Goal: Information Seeking & Learning: Find specific fact

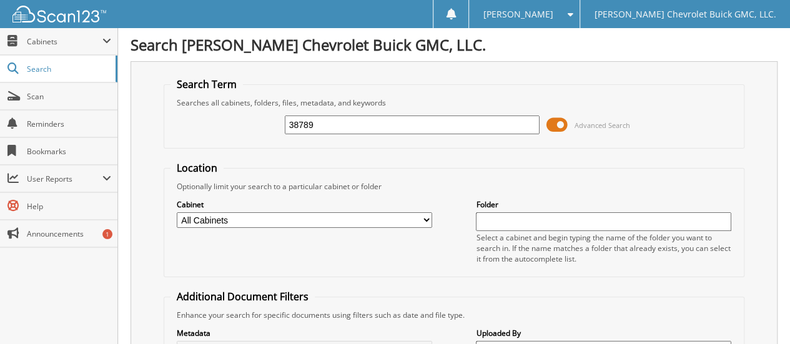
type input "38789"
click at [342, 218] on select "All Cabinets ACCOUNTS PAYABLE CAR DEALS EXTENDED WARRANTY & 3M PARTS SERVICE RO…" at bounding box center [304, 220] width 255 height 16
select select "32631"
click at [177, 212] on select "All Cabinets ACCOUNTS PAYABLE CAR DEALS EXTENDED WARRANTY & 3M PARTS SERVICE RO…" at bounding box center [304, 220] width 255 height 16
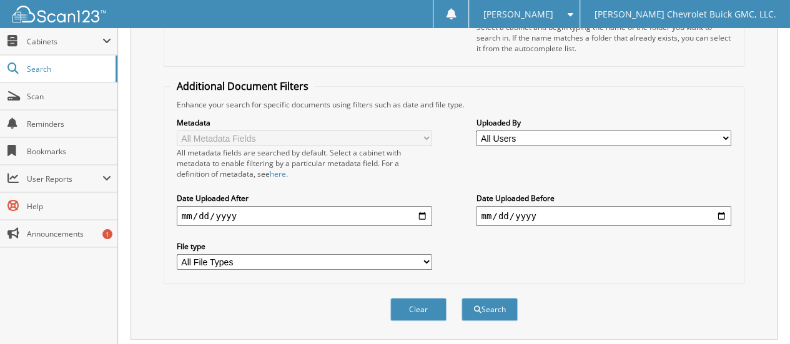
scroll to position [230, 0]
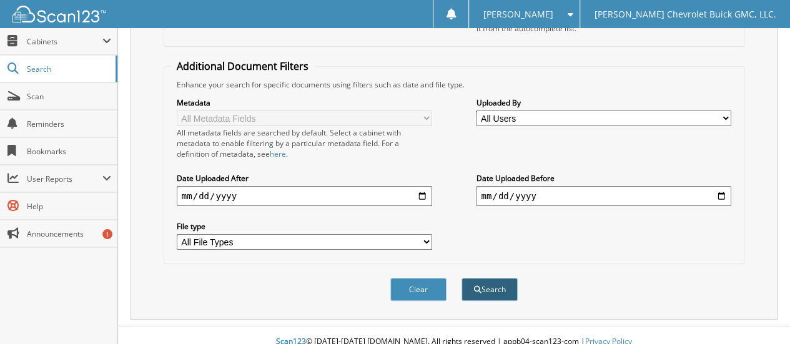
click at [484, 278] on button "Search" at bounding box center [489, 289] width 56 height 23
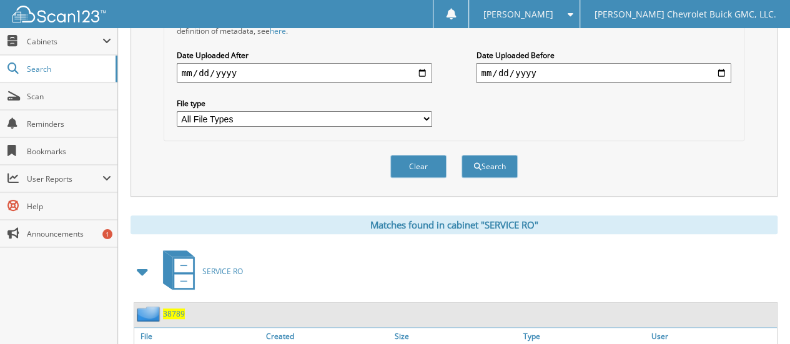
scroll to position [499, 0]
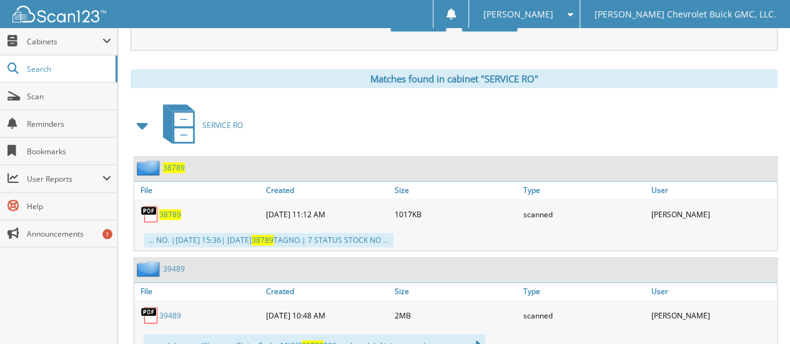
click at [167, 209] on span "38789" at bounding box center [170, 214] width 22 height 11
click at [544, 14] on span "[PERSON_NAME]" at bounding box center [518, 14] width 70 height 7
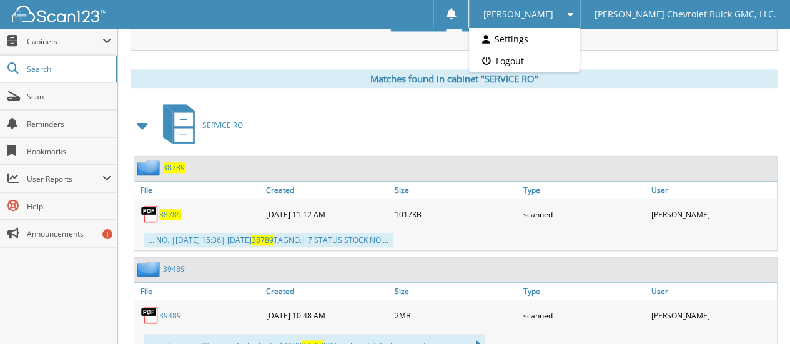
click at [543, 58] on link "Logout" at bounding box center [524, 61] width 110 height 22
